Goal: Navigation & Orientation: Find specific page/section

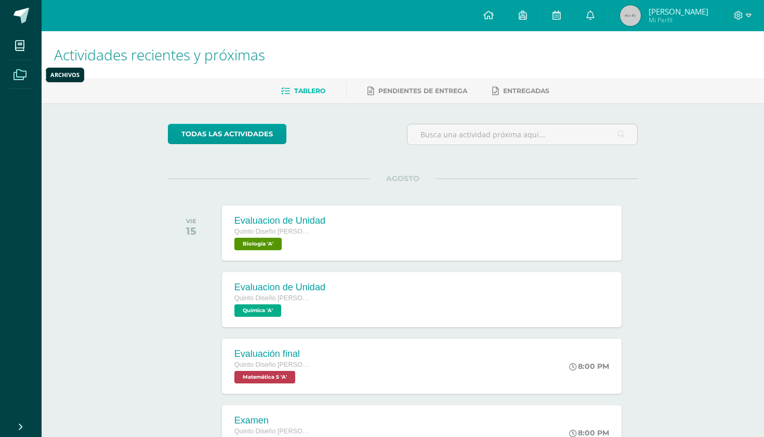
click at [21, 75] on icon at bounding box center [20, 75] width 13 height 10
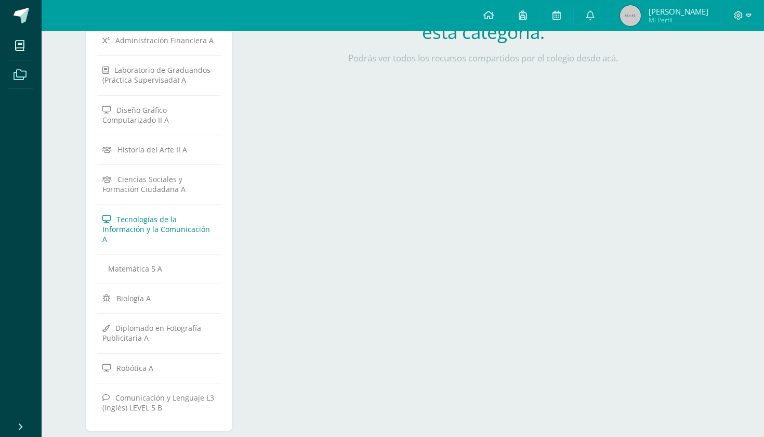
scroll to position [307, 0]
click at [163, 175] on span "Ciencias Sociales y Formación Ciudadana A" at bounding box center [143, 185] width 83 height 20
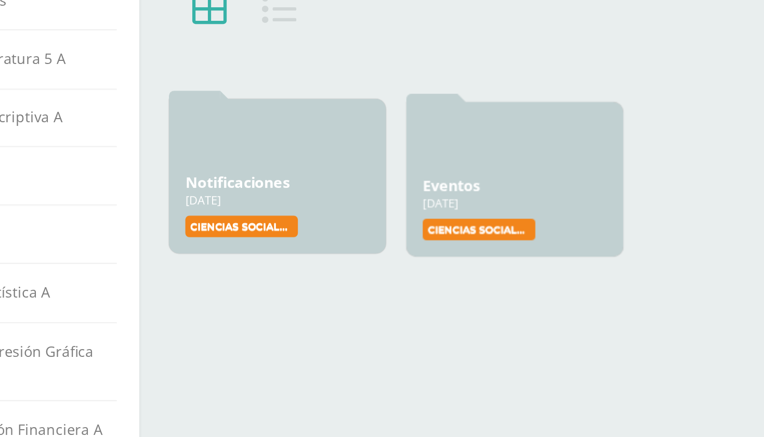
click at [256, 240] on label "Ciencias Sociales y Formación Ciudadana" at bounding box center [284, 245] width 57 height 11
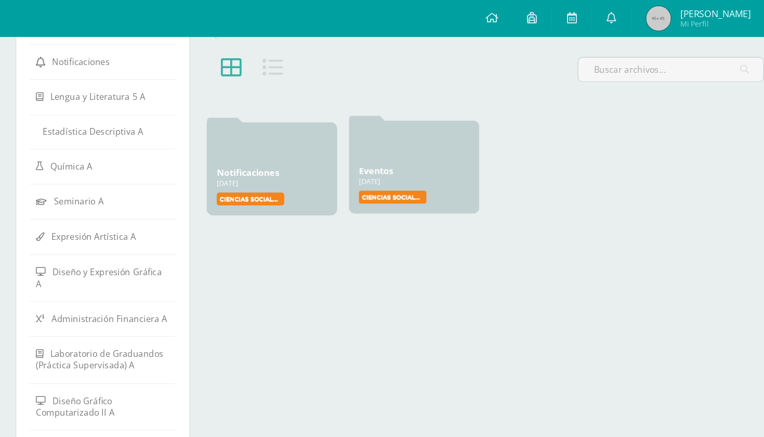
click at [376, 154] on div "27 Ene, 2025" at bounding box center [423, 154] width 94 height 8
click at [376, 156] on div "27 Ene, 2025" at bounding box center [423, 154] width 94 height 8
click at [295, 57] on icon at bounding box center [304, 57] width 18 height 18
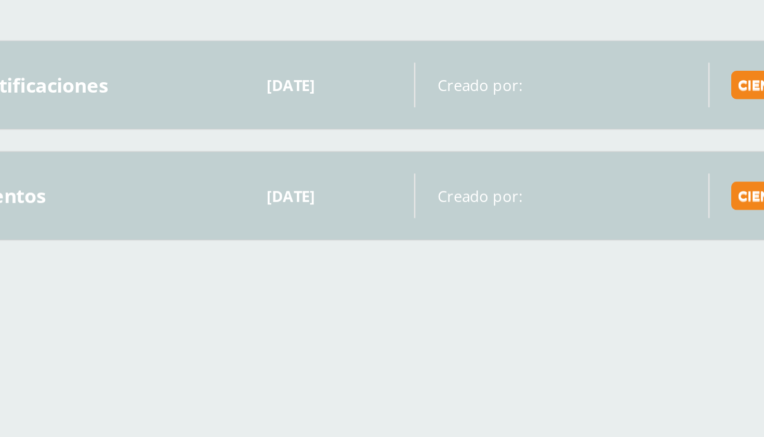
scroll to position [36, 0]
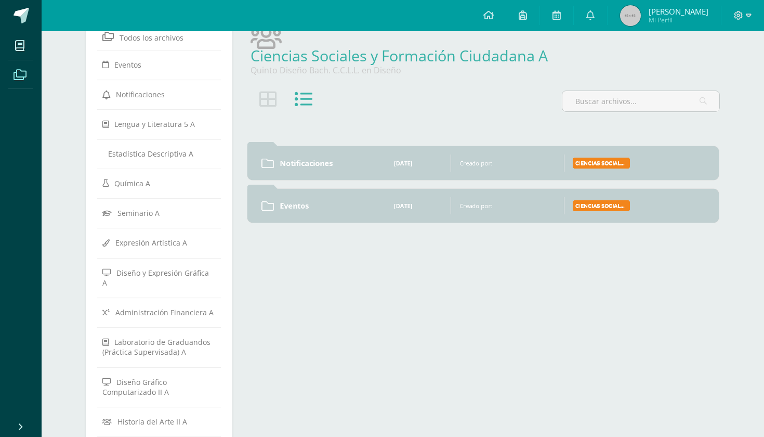
click at [614, 206] on label "Ciencias Sociales y Formación Ciudadana" at bounding box center [601, 205] width 57 height 11
click at [486, 193] on div "Eventos 27 Ene, 2025 27 Ene, 2025 Creado por: Ciencias Sociales y Formación Ciu…" at bounding box center [482, 206] width 471 height 34
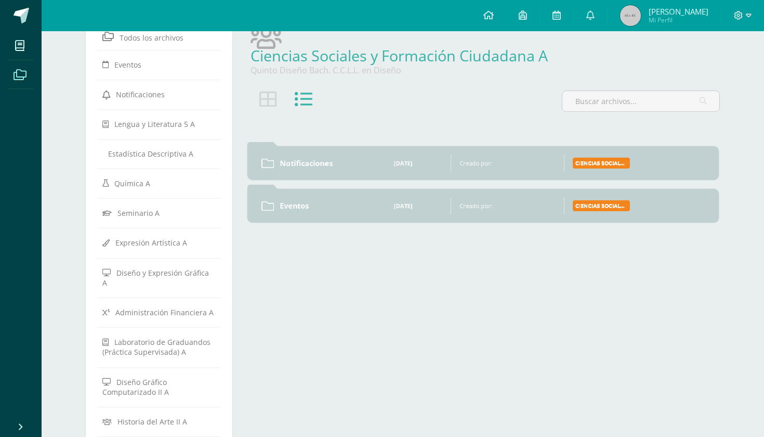
click at [477, 212] on div "Eventos 27 Ene, 2025 27 Ene, 2025 Creado por: Ciencias Sociales y Formación Ciu…" at bounding box center [482, 206] width 471 height 34
click at [272, 205] on icon at bounding box center [267, 206] width 12 height 12
click at [312, 164] on link "Notificaciones" at bounding box center [328, 161] width 97 height 10
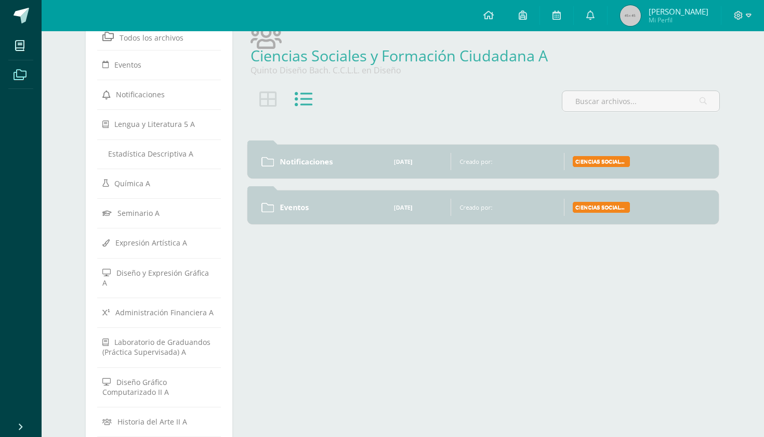
click at [312, 164] on link "Notificaciones" at bounding box center [328, 161] width 97 height 10
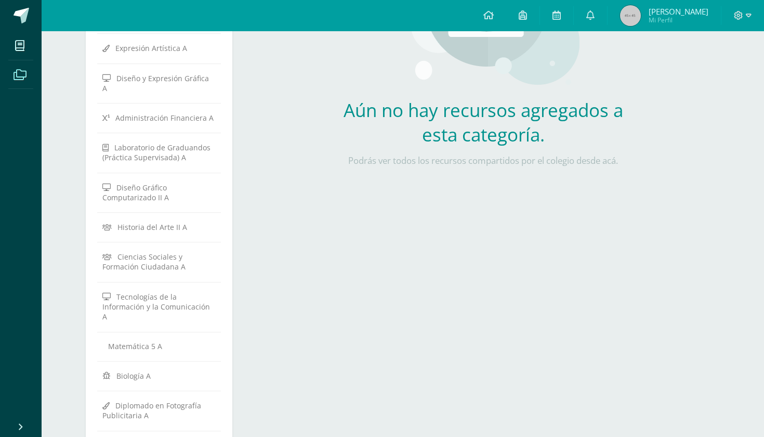
scroll to position [233, 0]
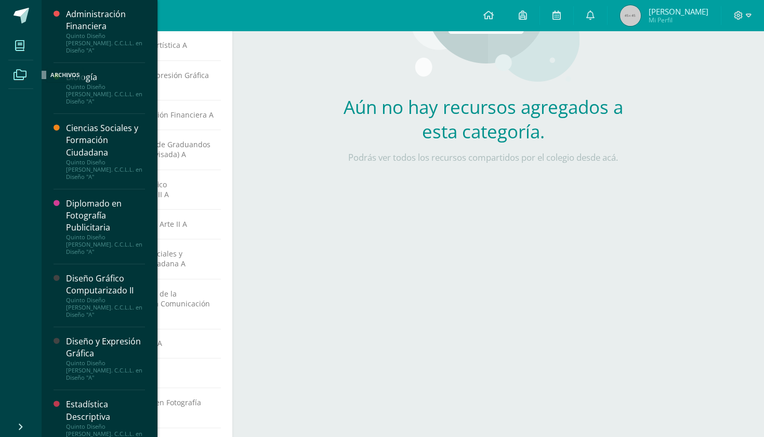
click at [19, 34] on span at bounding box center [19, 45] width 23 height 23
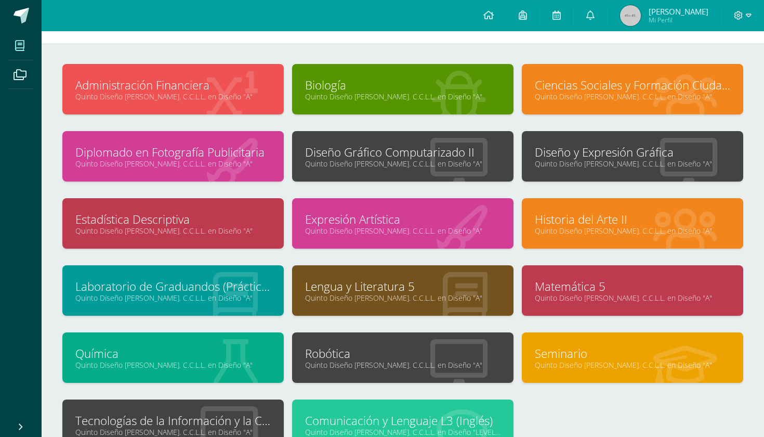
scroll to position [33, 0]
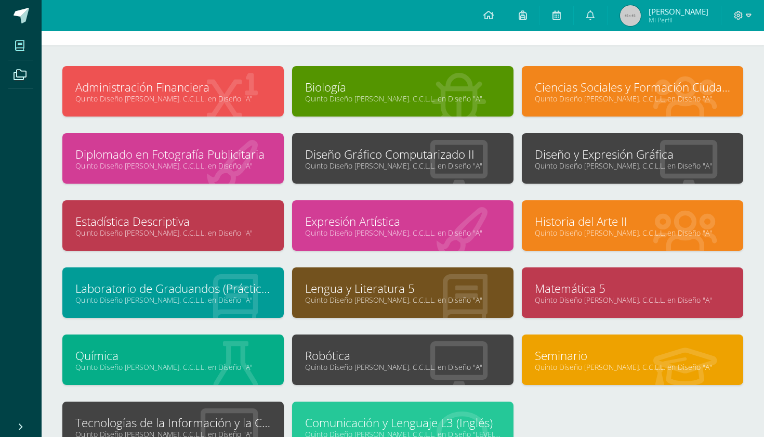
click at [546, 101] on link "Quinto Diseño Bach. C.C.L.L. en Diseño "A"" at bounding box center [632, 99] width 195 height 10
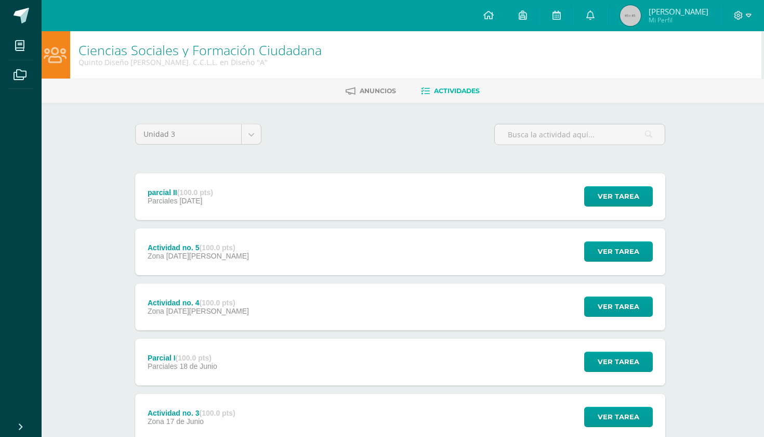
scroll to position [0, 3]
click at [586, 16] on icon at bounding box center [590, 14] width 8 height 9
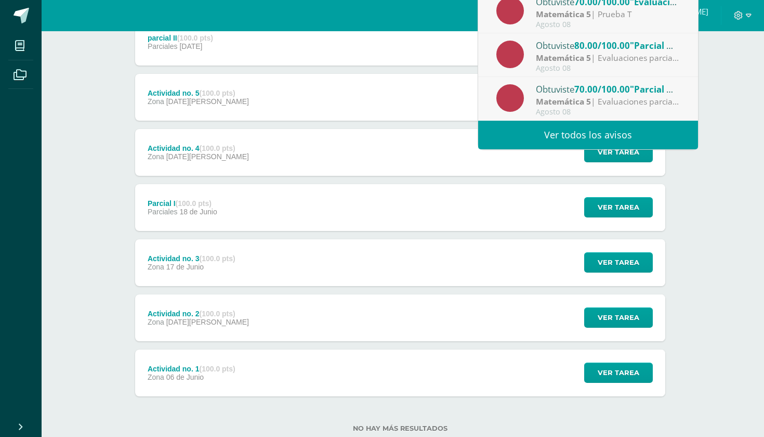
scroll to position [153, 3]
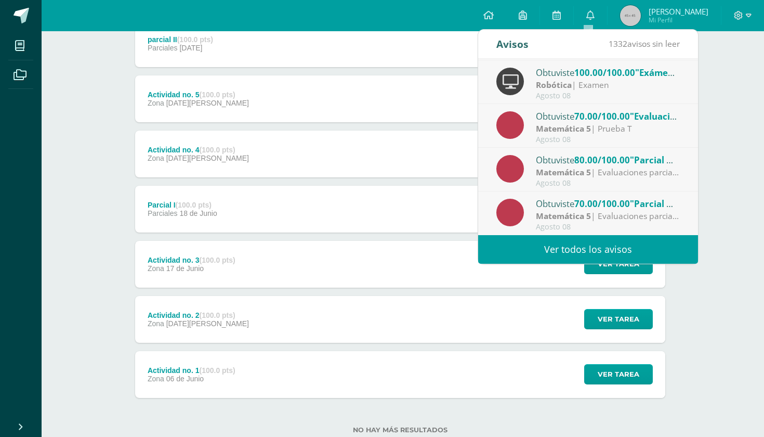
click at [585, 253] on link "Ver todos los avisos" at bounding box center [588, 249] width 220 height 29
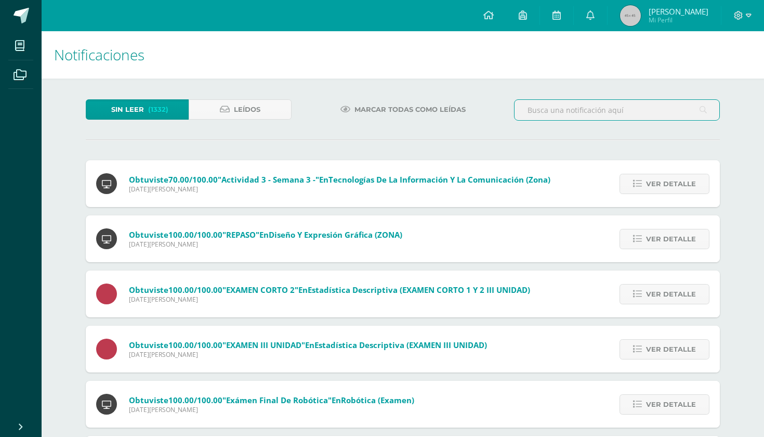
click at [592, 113] on input "text" at bounding box center [617, 110] width 205 height 20
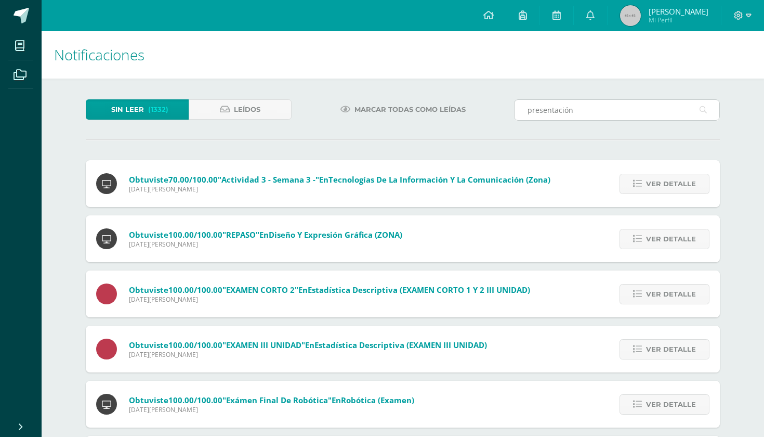
click at [701, 109] on icon at bounding box center [703, 109] width 7 height 21
click at [704, 109] on icon at bounding box center [703, 109] width 7 height 21
click at [559, 107] on input "presentación" at bounding box center [617, 110] width 205 height 20
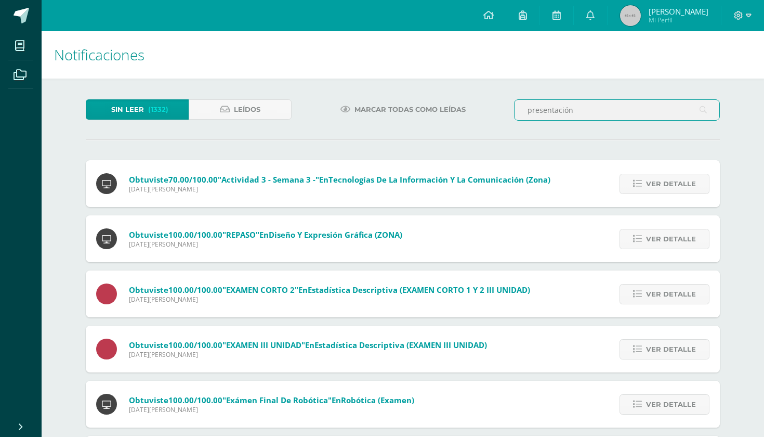
click at [559, 107] on input "presentación" at bounding box center [617, 110] width 205 height 20
type input "sociales"
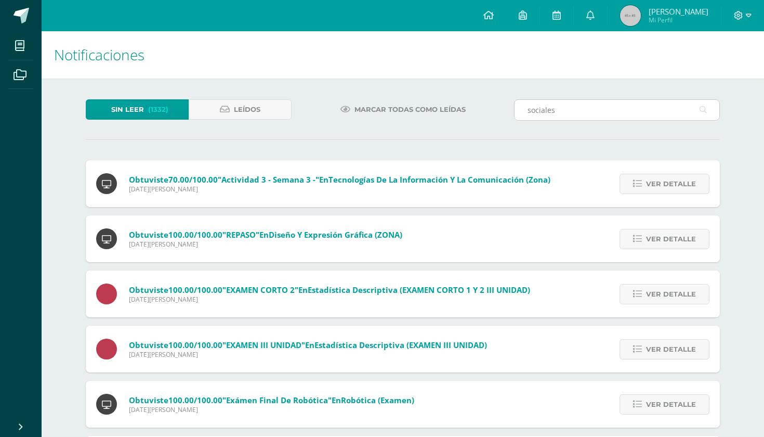
click at [705, 110] on icon at bounding box center [703, 109] width 7 height 21
click at [487, 11] on icon at bounding box center [488, 14] width 10 height 9
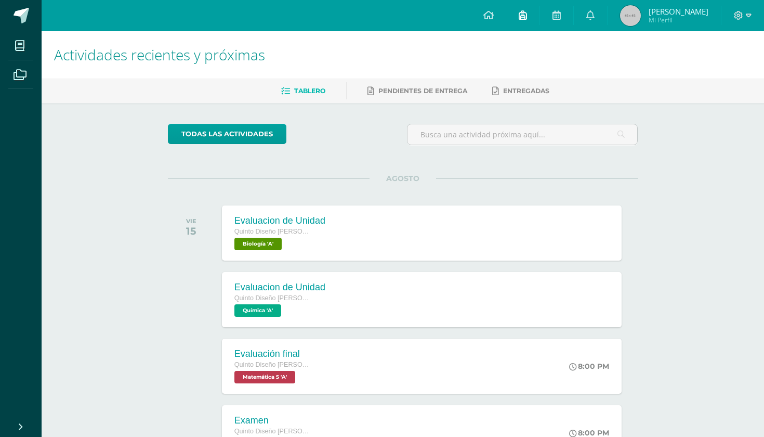
click at [522, 18] on icon at bounding box center [523, 14] width 8 height 9
click at [552, 18] on icon at bounding box center [556, 14] width 8 height 9
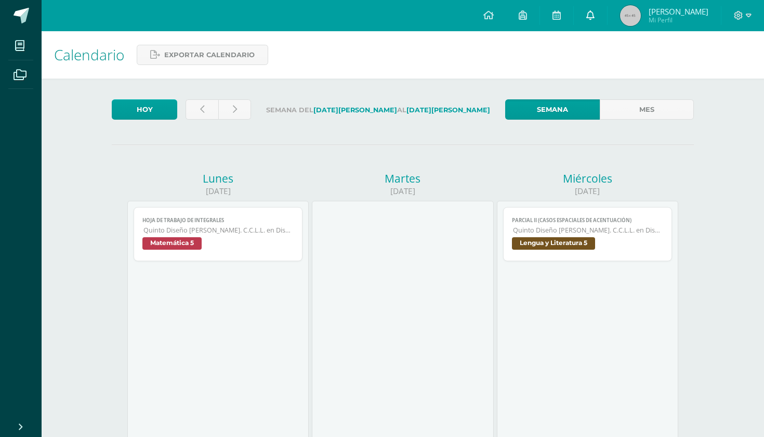
click at [592, 14] on link at bounding box center [590, 15] width 33 height 31
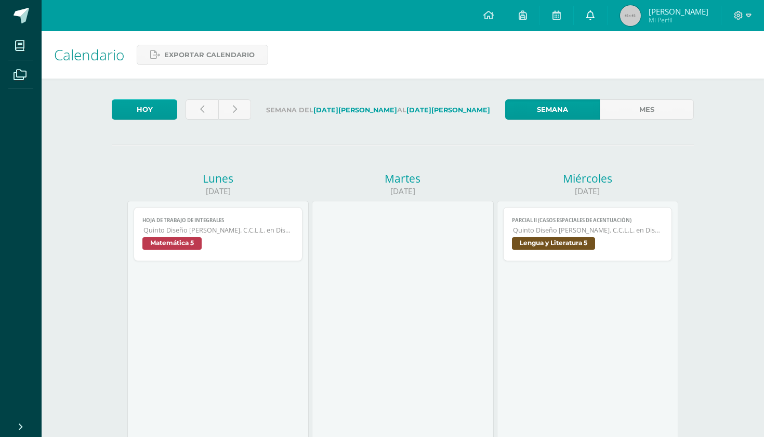
click at [591, 16] on icon at bounding box center [590, 14] width 8 height 9
click at [738, 18] on icon at bounding box center [738, 15] width 9 height 9
click at [594, 19] on link at bounding box center [590, 15] width 33 height 31
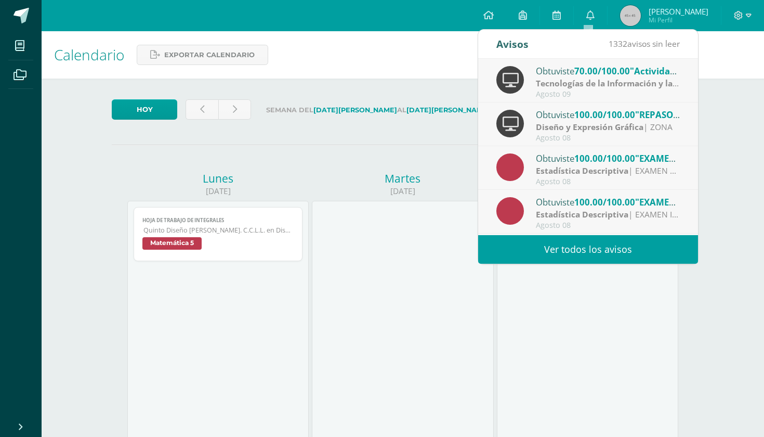
click at [578, 254] on link "Ver todos los avisos" at bounding box center [588, 249] width 220 height 29
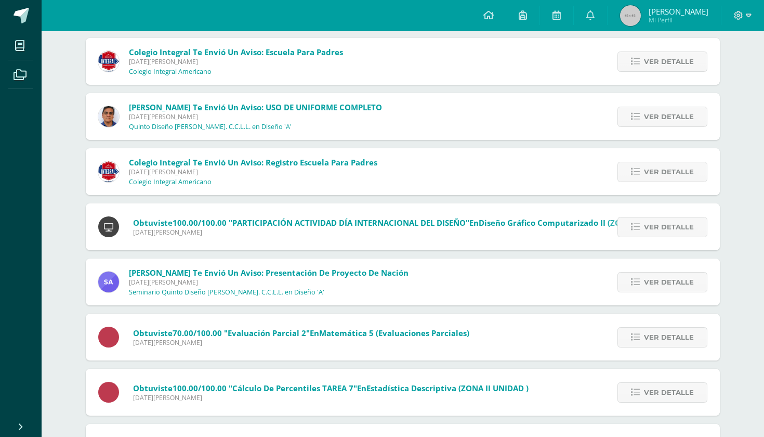
scroll to position [4090, 0]
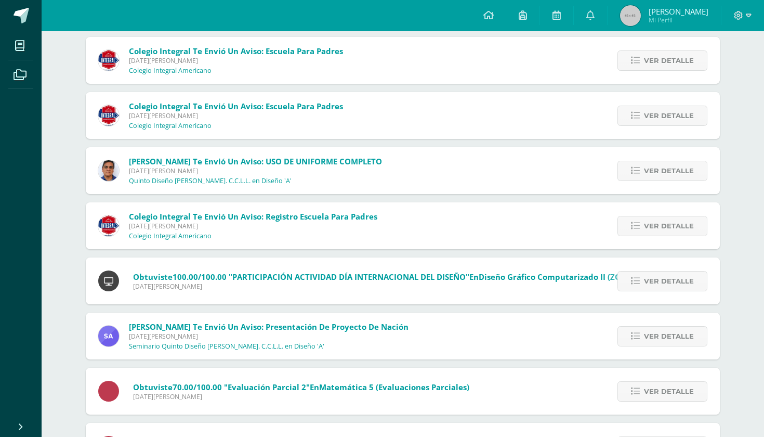
click at [106, 340] on img at bounding box center [108, 335] width 21 height 21
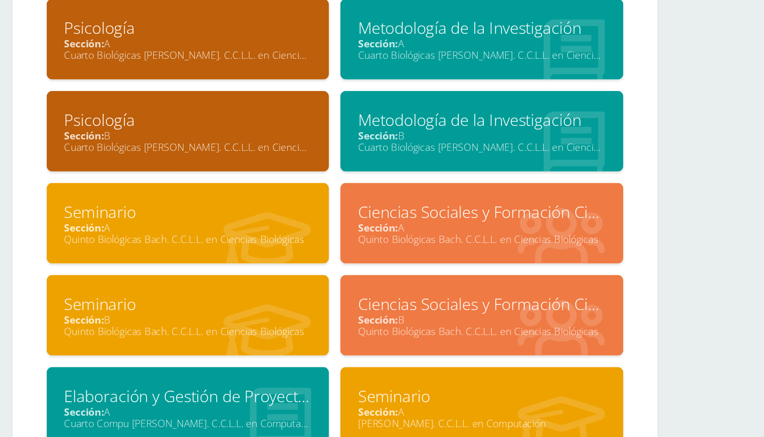
scroll to position [331, 0]
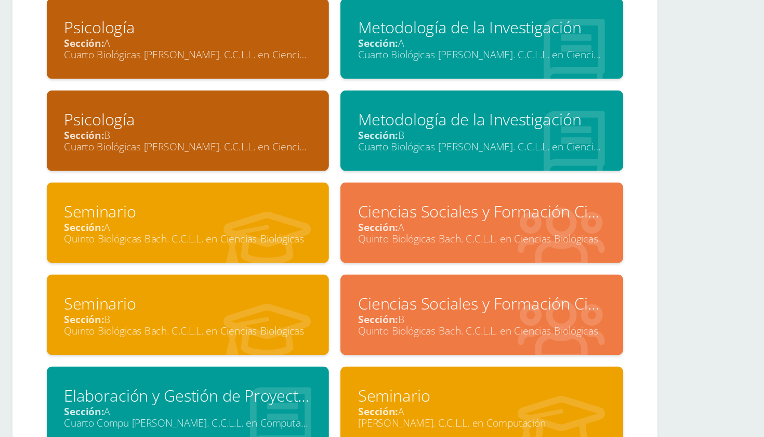
click at [407, 251] on div "Ciencias Sociales y Formación Ciudadana II Sección: A Quinto Biológicas Bach. C…" at bounding box center [510, 280] width 206 height 59
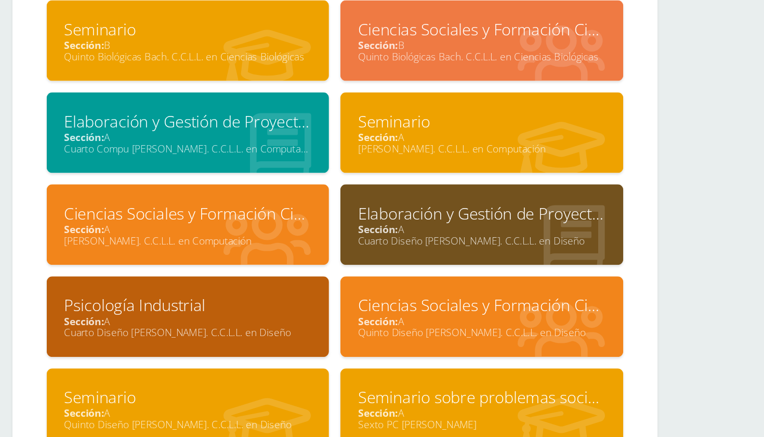
scroll to position [536, 0]
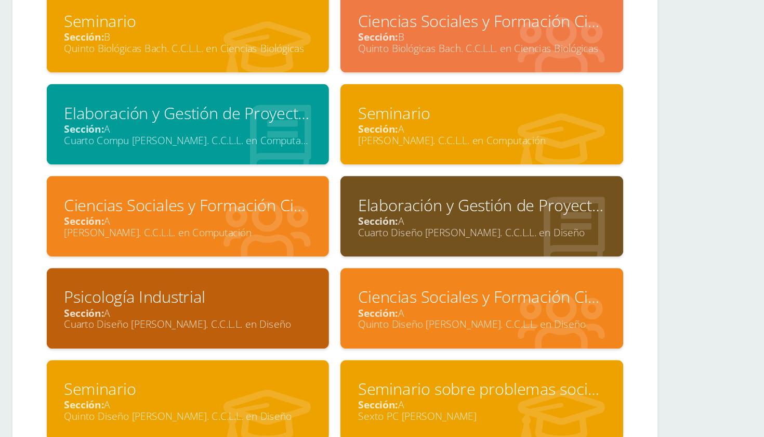
click at [420, 349] on div "Quinto Diseño Bach. C.C.L.L. en Diseño" at bounding box center [510, 354] width 180 height 10
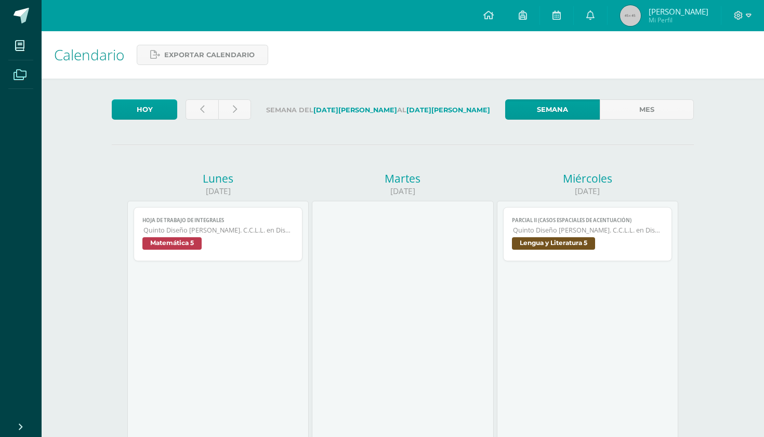
click at [28, 84] on span at bounding box center [19, 73] width 23 height 23
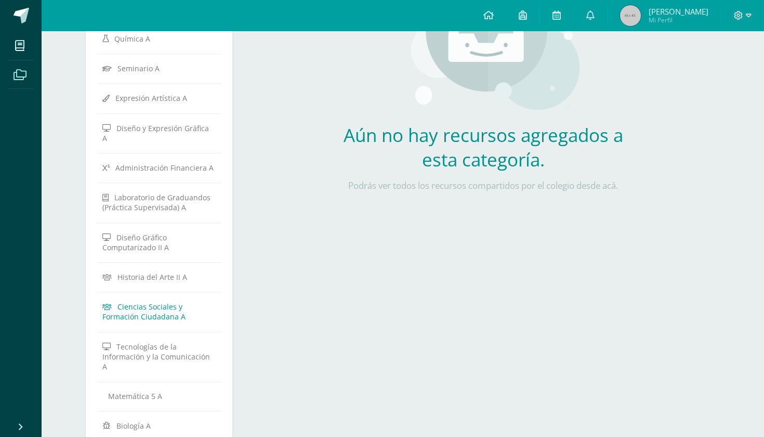
scroll to position [191, 0]
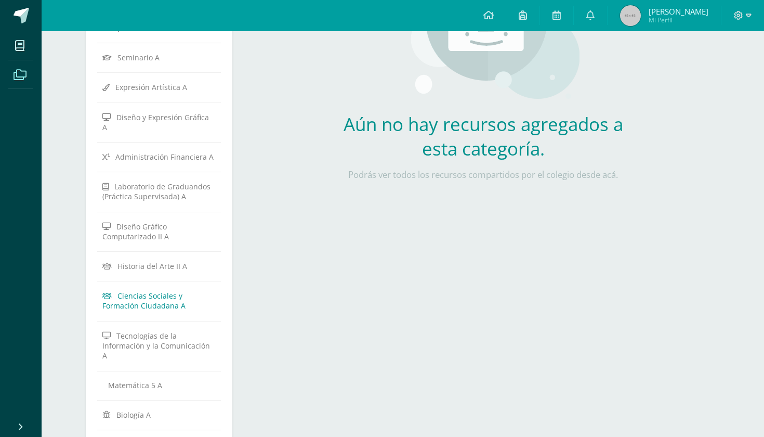
click at [148, 291] on span "Ciencias Sociales y Formación Ciudadana A" at bounding box center [143, 301] width 83 height 20
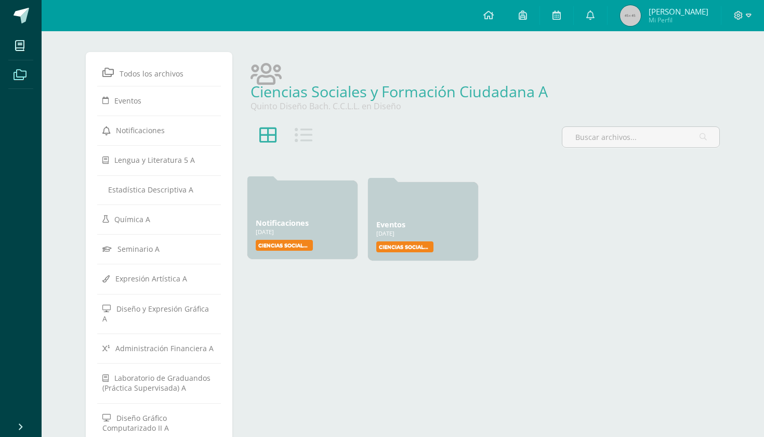
click at [299, 244] on label "Ciencias Sociales y Formación Ciudadana" at bounding box center [284, 245] width 57 height 11
click at [312, 234] on div "27 Ene, 2025" at bounding box center [303, 232] width 94 height 8
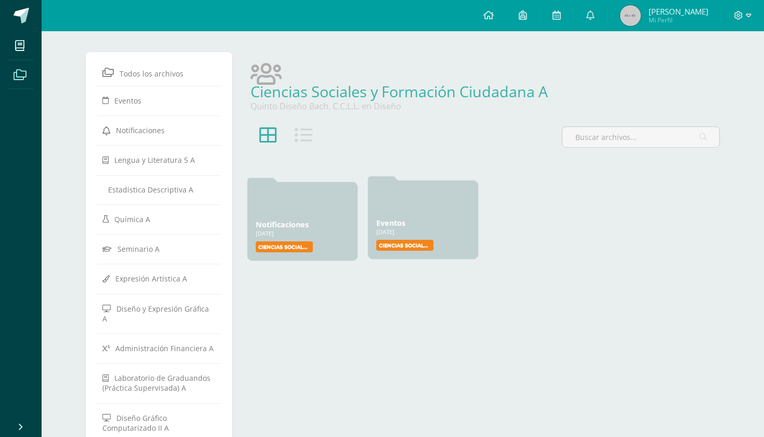
click at [408, 236] on div "Eventos 27 Ene, 2025 27 Ene, 2025 Creado por: Ciencias Sociales y Formación Ciu…" at bounding box center [423, 219] width 110 height 78
click at [397, 222] on link "Eventos" at bounding box center [390, 223] width 29 height 10
click at [296, 225] on link "Notificaciones" at bounding box center [282, 223] width 53 height 10
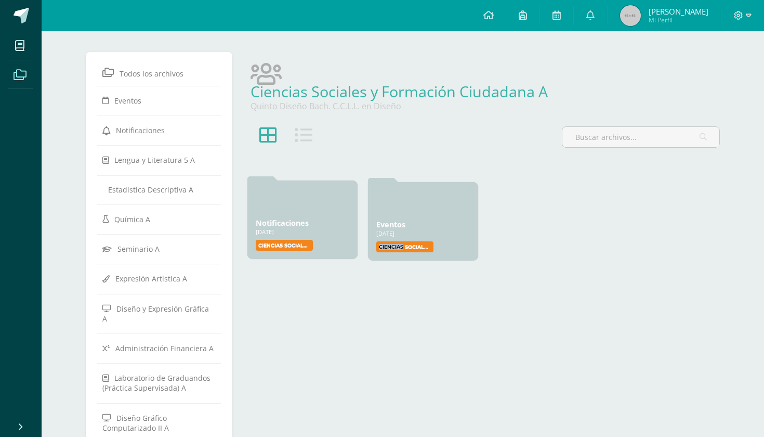
click at [296, 225] on link "Notificaciones" at bounding box center [282, 223] width 53 height 10
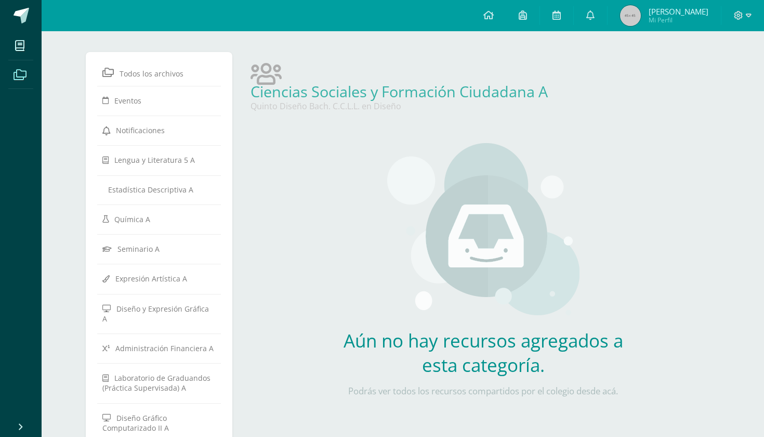
click at [655, 11] on span "[PERSON_NAME]" at bounding box center [679, 11] width 60 height 10
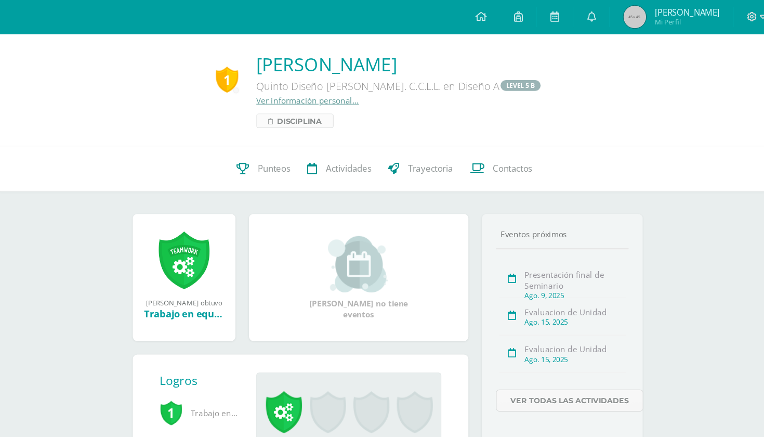
click at [301, 112] on span "Disciplina" at bounding box center [321, 111] width 41 height 12
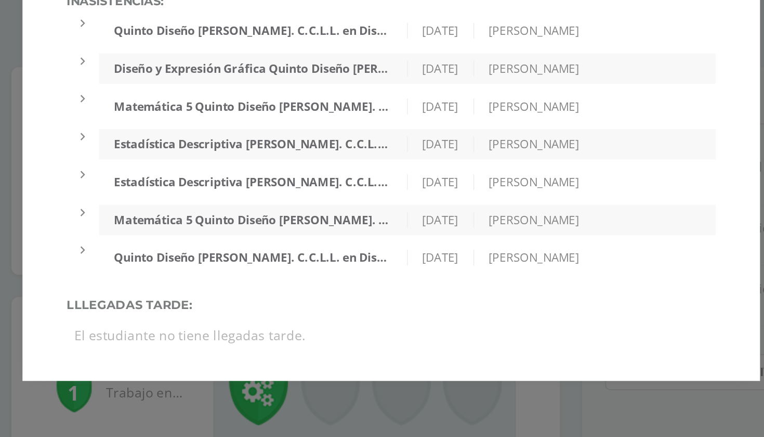
scroll to position [46, 0]
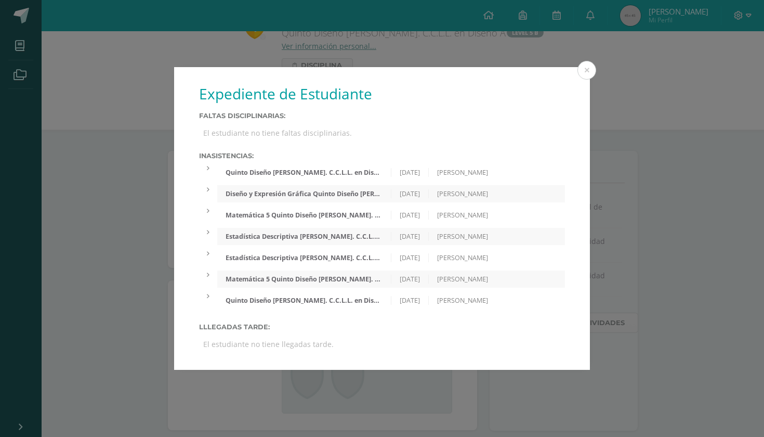
click at [155, 250] on div "Expediente de Estudiante Faltas Disciplinarias: El estudiante no tiene faltas d…" at bounding box center [382, 218] width 756 height 302
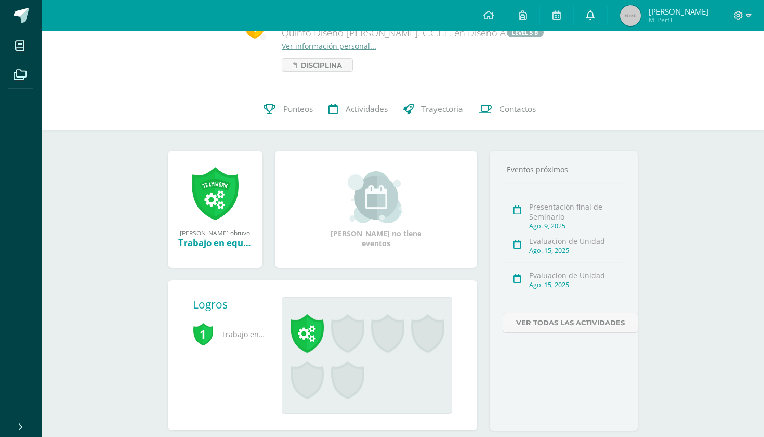
click at [582, 11] on link at bounding box center [590, 15] width 33 height 31
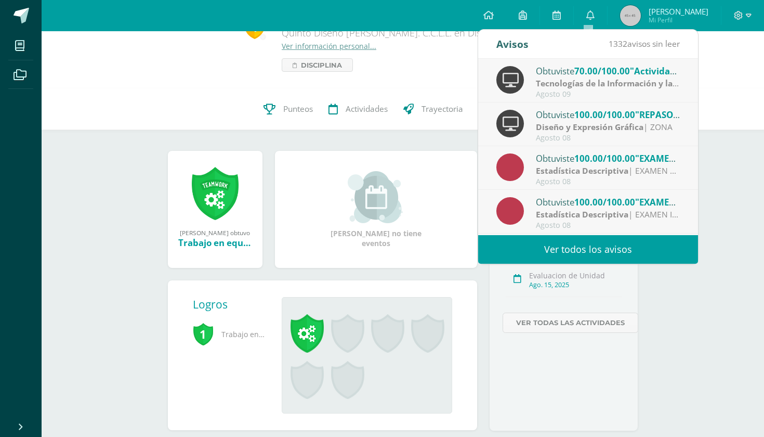
click at [592, 242] on link "Ver todos los avisos" at bounding box center [588, 249] width 220 height 29
click at [591, 252] on link "Ver todos los avisos" at bounding box center [588, 249] width 220 height 29
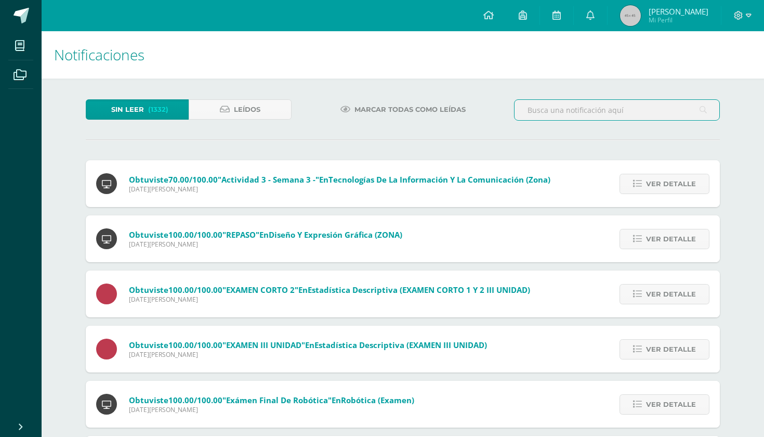
click at [628, 110] on input "text" at bounding box center [617, 110] width 205 height 20
click at [703, 109] on icon at bounding box center [703, 109] width 7 height 21
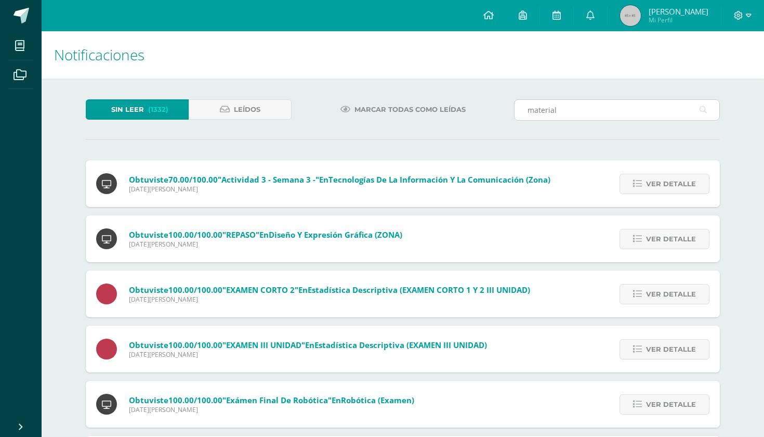
click at [703, 109] on icon at bounding box center [703, 109] width 7 height 21
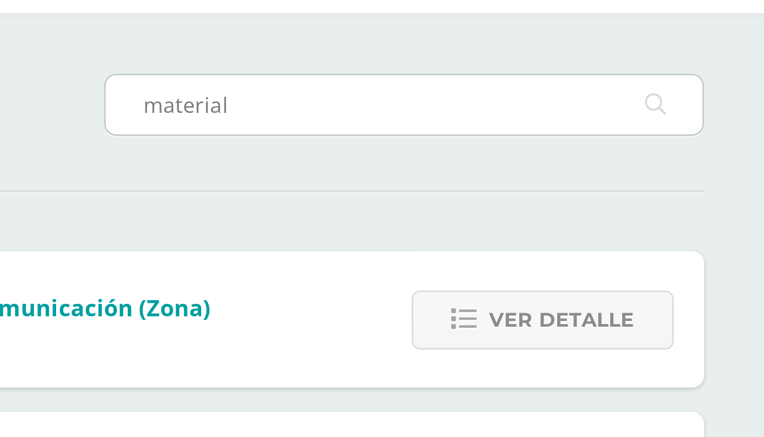
click at [515, 100] on input "material" at bounding box center [617, 110] width 205 height 20
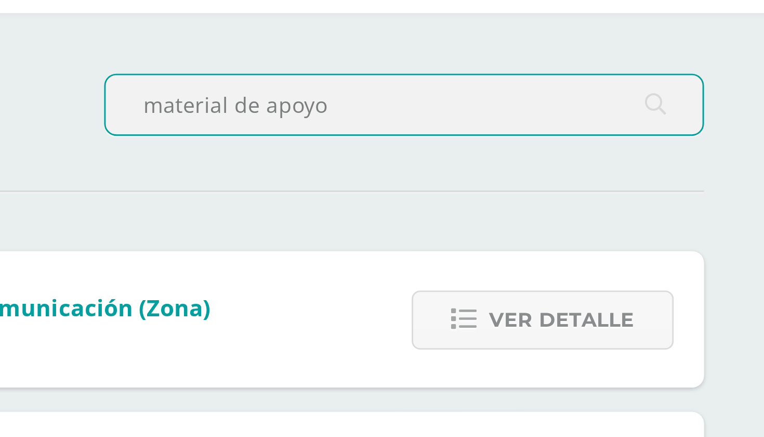
scroll to position [0, 2]
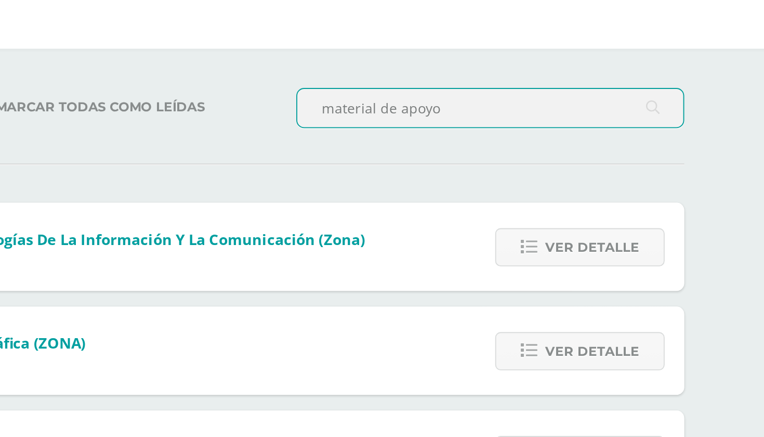
type input "material de apoyo"
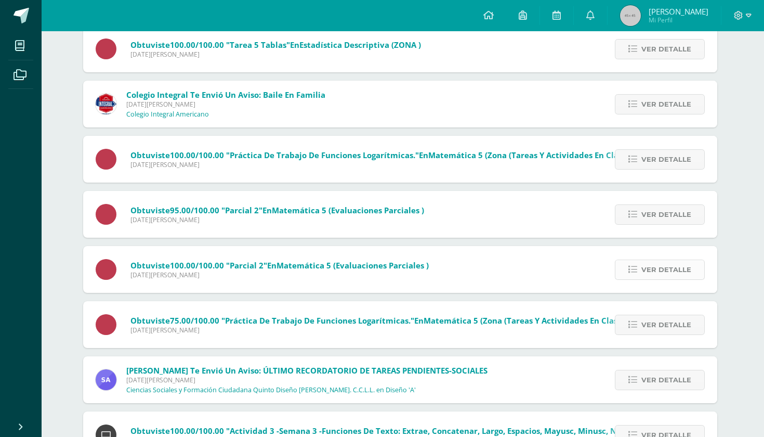
scroll to position [9721, 3]
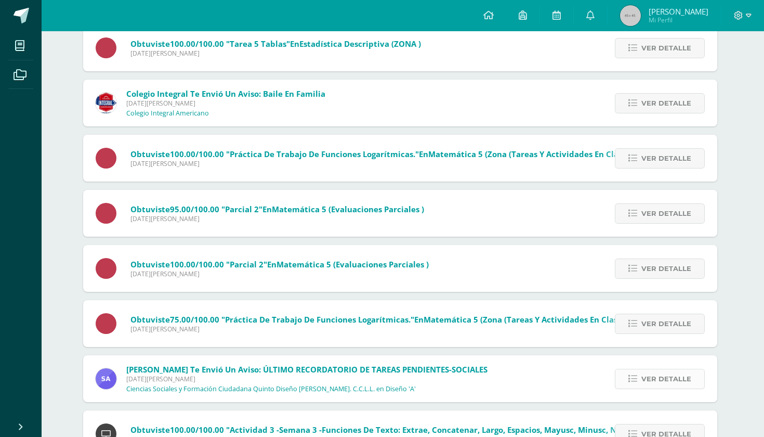
click at [666, 382] on span "Ver detalle" at bounding box center [666, 378] width 50 height 19
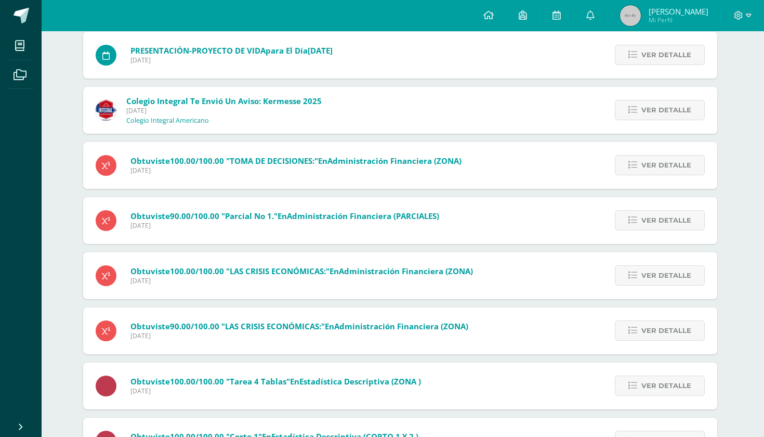
scroll to position [10826, 3]
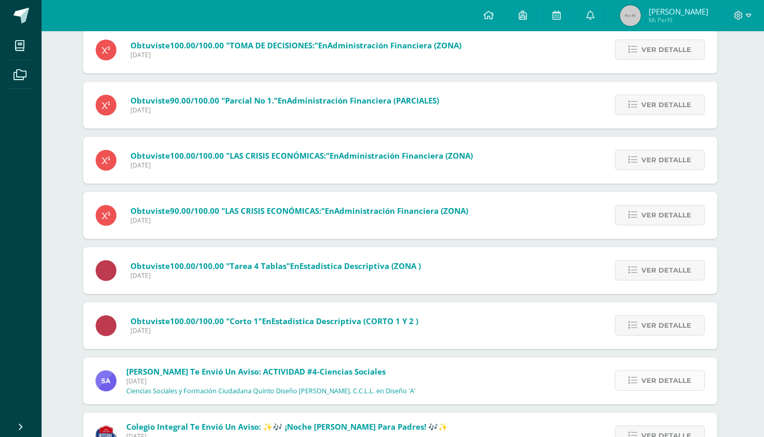
click at [661, 381] on span "Ver detalle" at bounding box center [666, 380] width 50 height 19
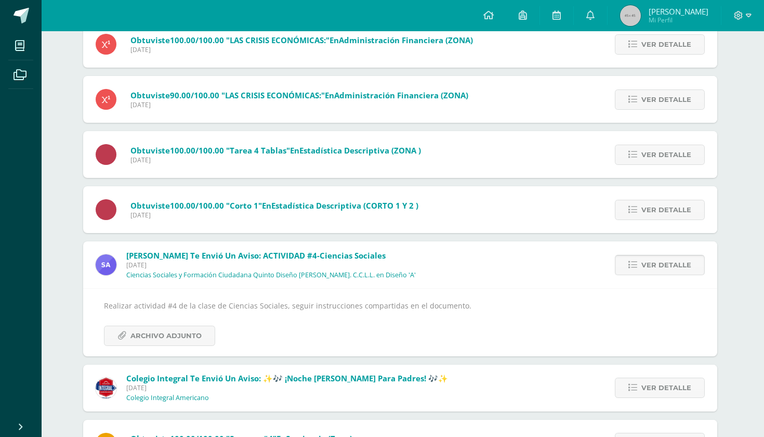
scroll to position [10826, 0]
click at [199, 341] on span "Archivo Adjunto" at bounding box center [168, 335] width 71 height 19
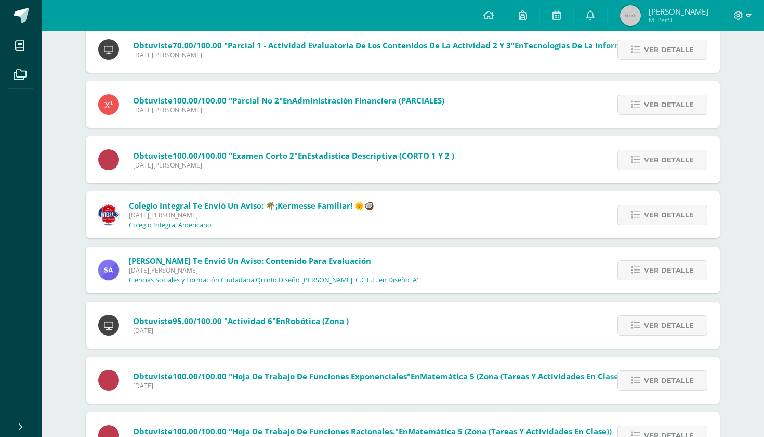
scroll to position [10159, 1]
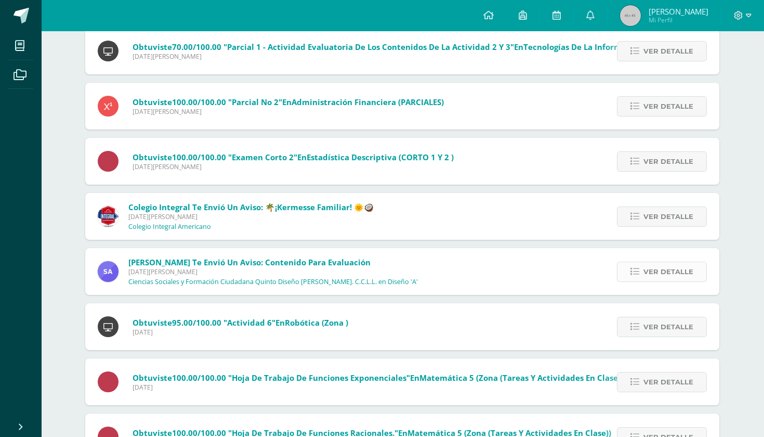
click at [661, 278] on span "Ver detalle" at bounding box center [668, 271] width 50 height 19
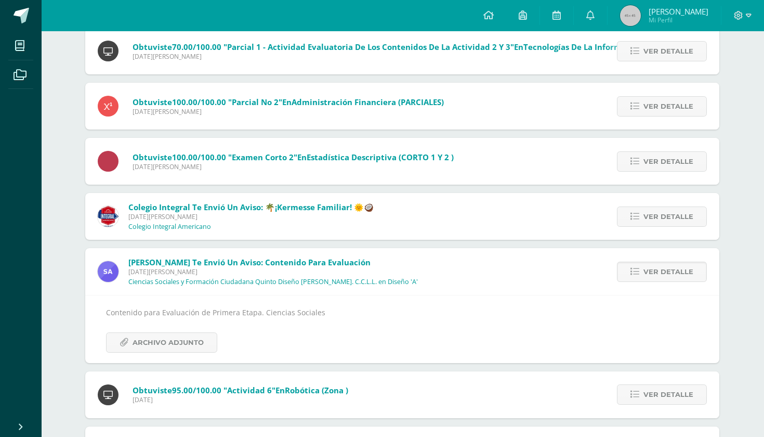
scroll to position [10159, 0]
click at [194, 338] on span "Archivo Adjunto" at bounding box center [168, 342] width 71 height 19
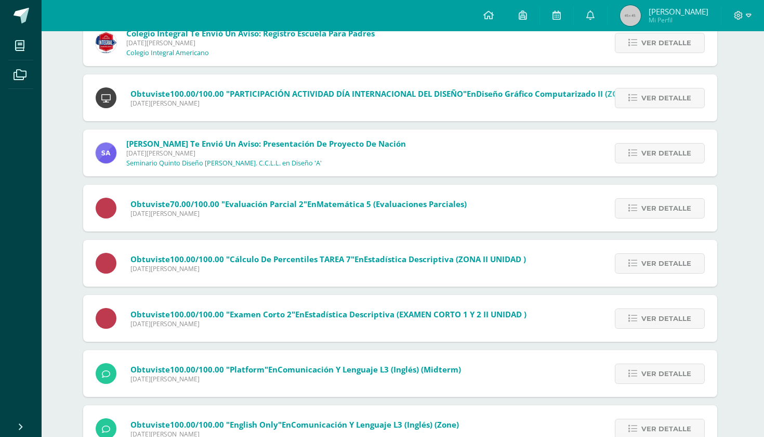
scroll to position [4271, 3]
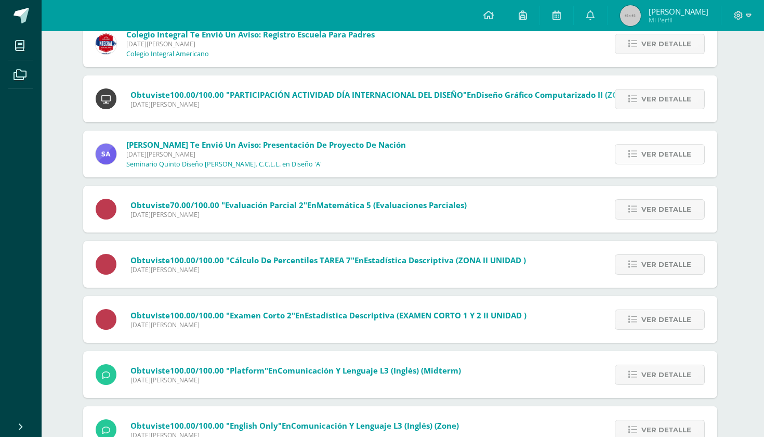
click at [642, 155] on link "Ver detalle" at bounding box center [660, 154] width 90 height 20
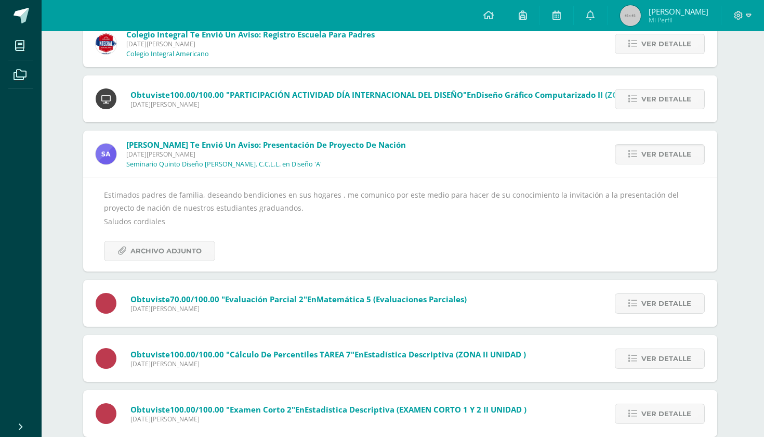
scroll to position [4271, 0]
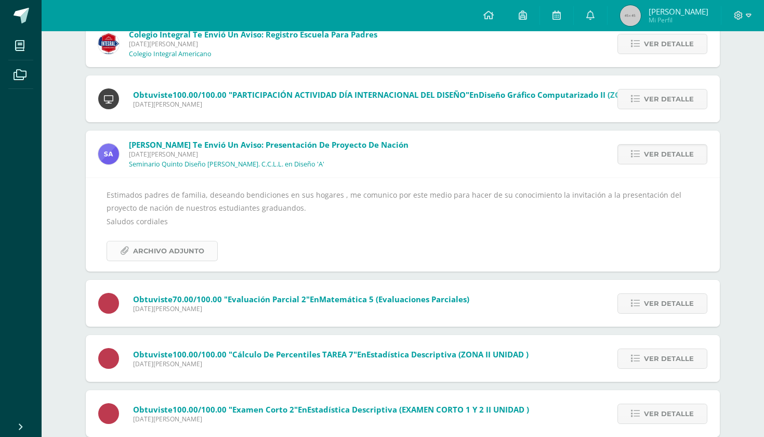
click at [190, 247] on span "Archivo Adjunto" at bounding box center [168, 250] width 71 height 19
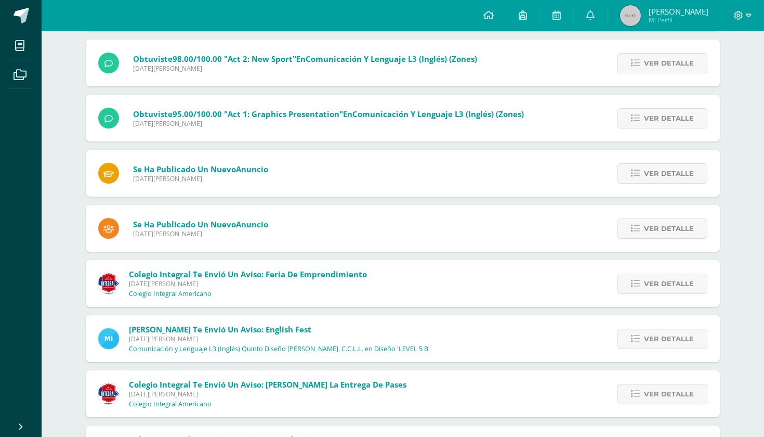
scroll to position [2985, 1]
click at [663, 228] on span "Ver detalle" at bounding box center [668, 228] width 50 height 19
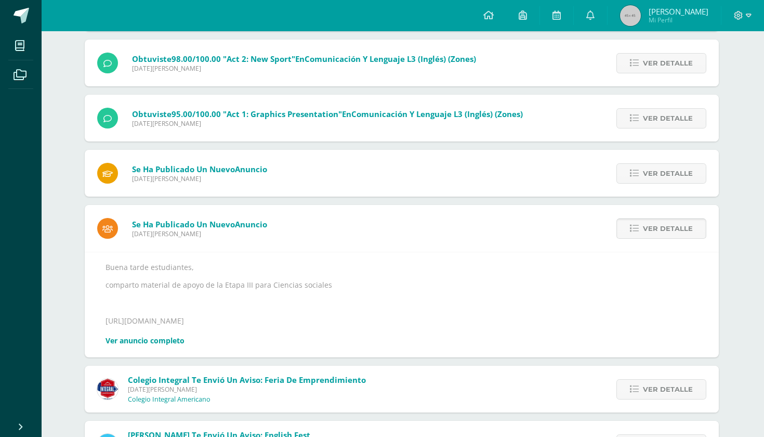
scroll to position [2985, 0]
click at [165, 320] on p "[URL][DOMAIN_NAME]" at bounding box center [403, 320] width 592 height 9
click at [161, 341] on link "Ver anuncio completo" at bounding box center [146, 340] width 79 height 10
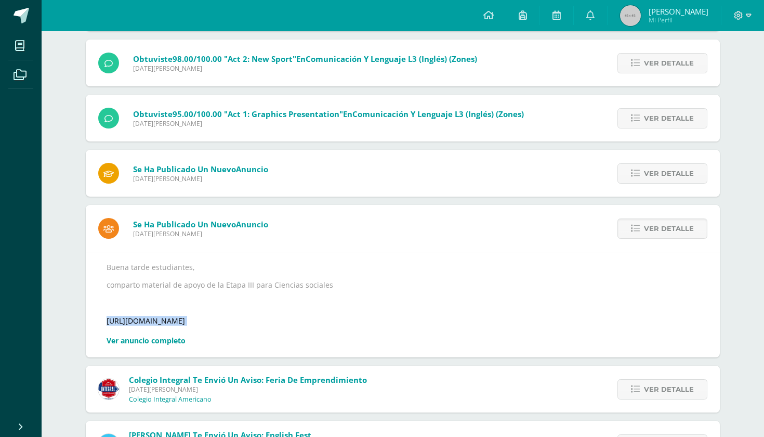
click at [161, 337] on link "Ver anuncio completo" at bounding box center [146, 340] width 79 height 10
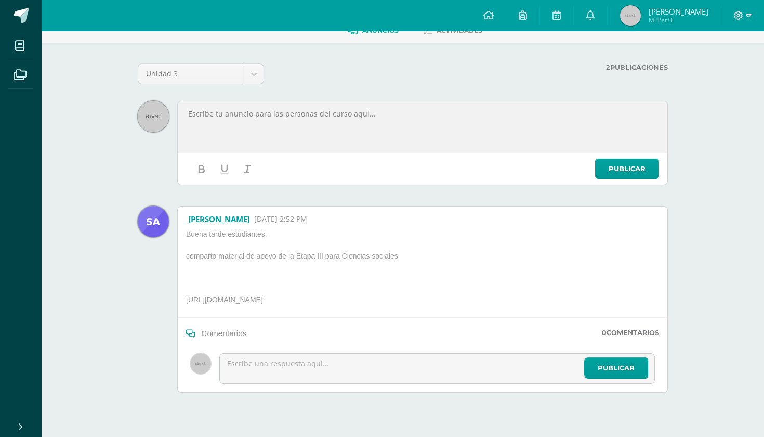
scroll to position [82, 0]
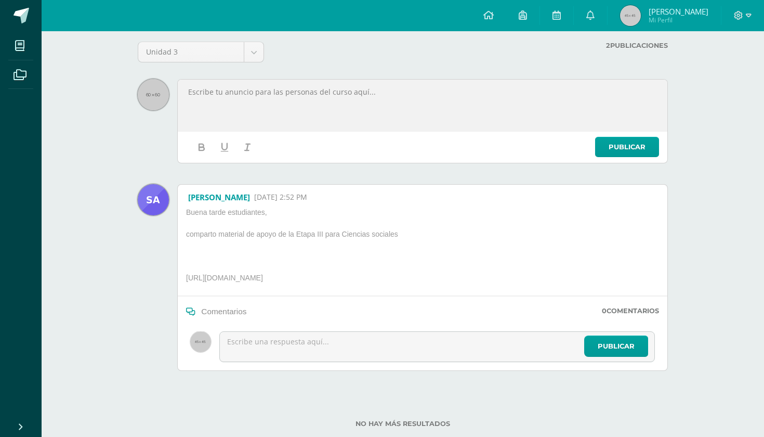
click at [290, 274] on p "[URL][DOMAIN_NAME]" at bounding box center [301, 280] width 239 height 14
copy div "[URL][DOMAIN_NAME]"
